Goal: Check status

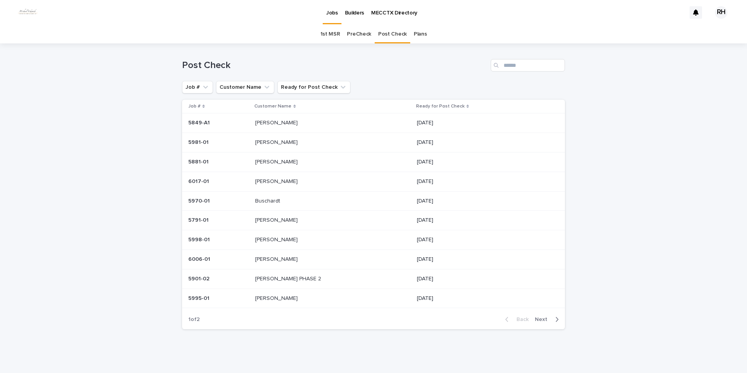
click at [537, 320] on span "Next" at bounding box center [543, 319] width 17 height 5
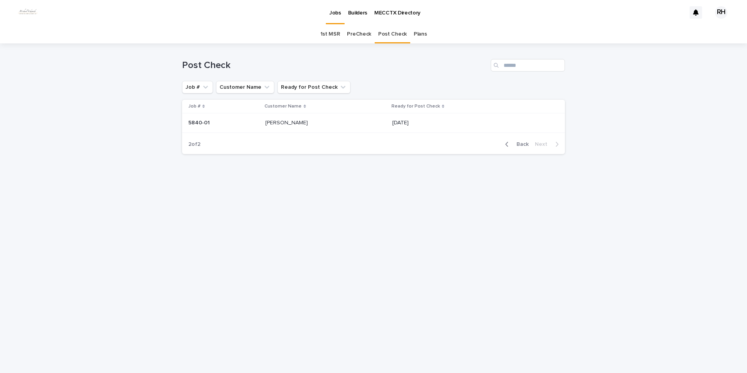
click at [522, 144] on span "Back" at bounding box center [520, 143] width 17 height 5
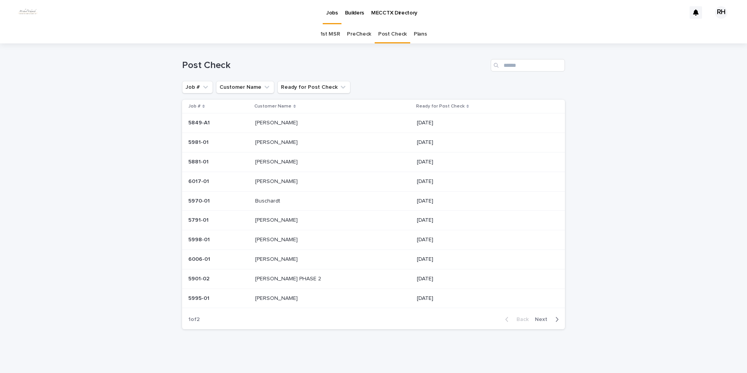
click at [268, 141] on p "[PERSON_NAME]" at bounding box center [277, 142] width 44 height 8
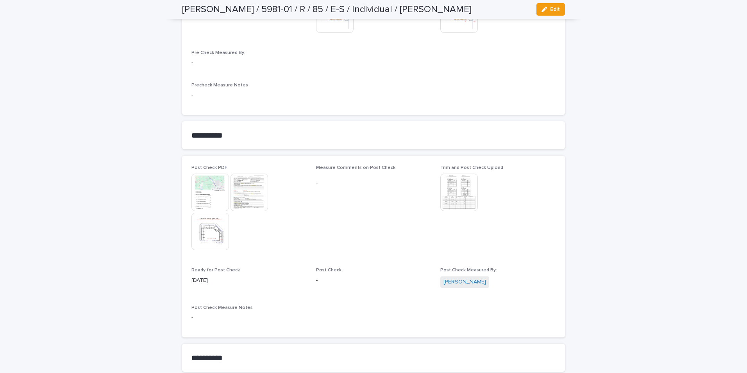
scroll to position [855, 0]
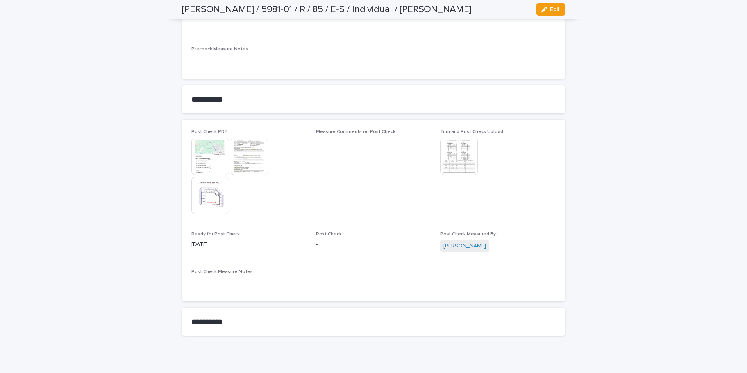
click at [205, 185] on img at bounding box center [210, 196] width 38 height 38
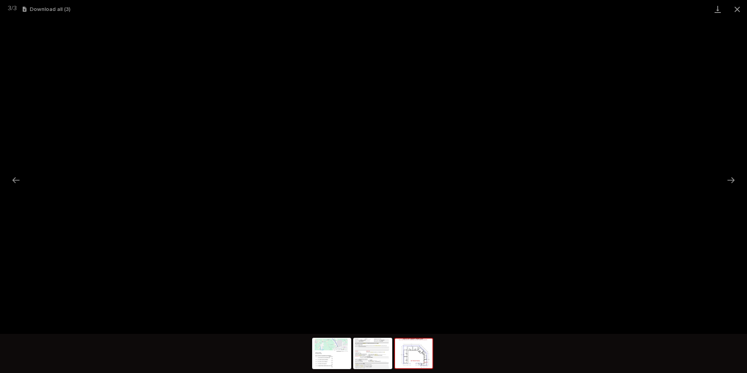
click at [737, 7] on button "Close gallery" at bounding box center [738, 9] width 20 height 18
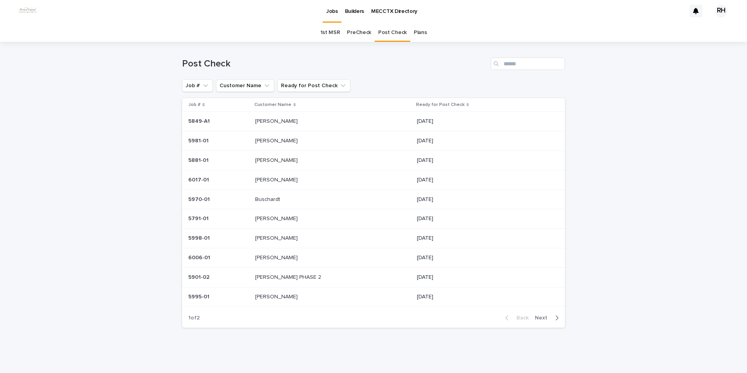
scroll to position [2, 0]
click at [273, 123] on p "[PERSON_NAME]" at bounding box center [277, 120] width 44 height 8
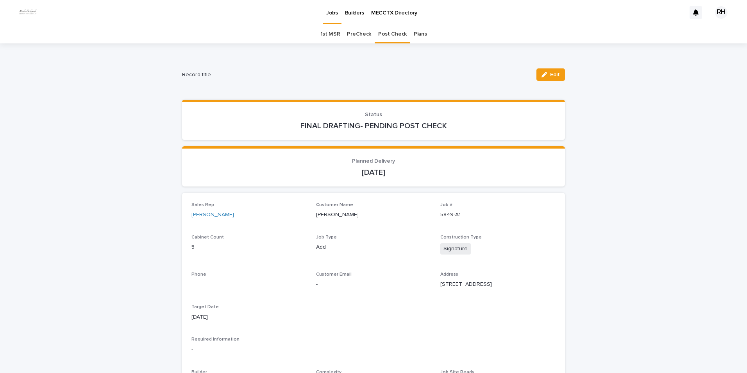
click at [243, 129] on p "FINAL DRAFTING- PENDING POST CHECK" at bounding box center [373, 125] width 364 height 9
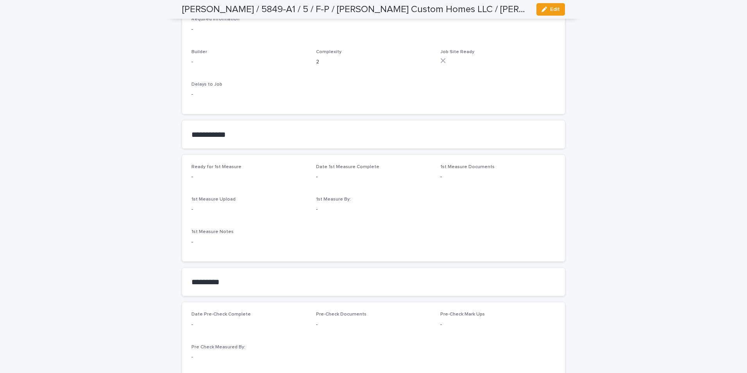
scroll to position [263, 0]
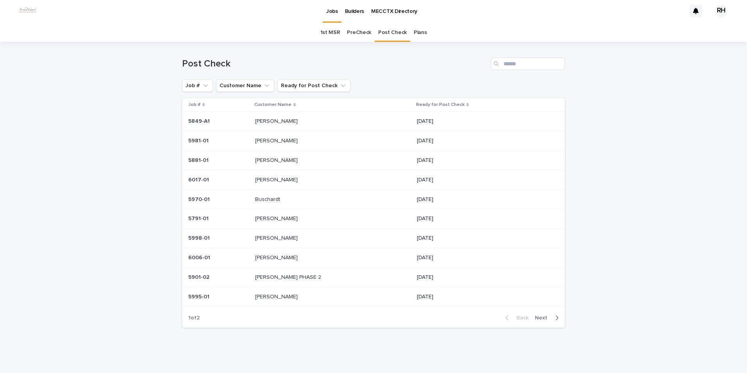
scroll to position [2, 0]
